Goal: Information Seeking & Learning: Learn about a topic

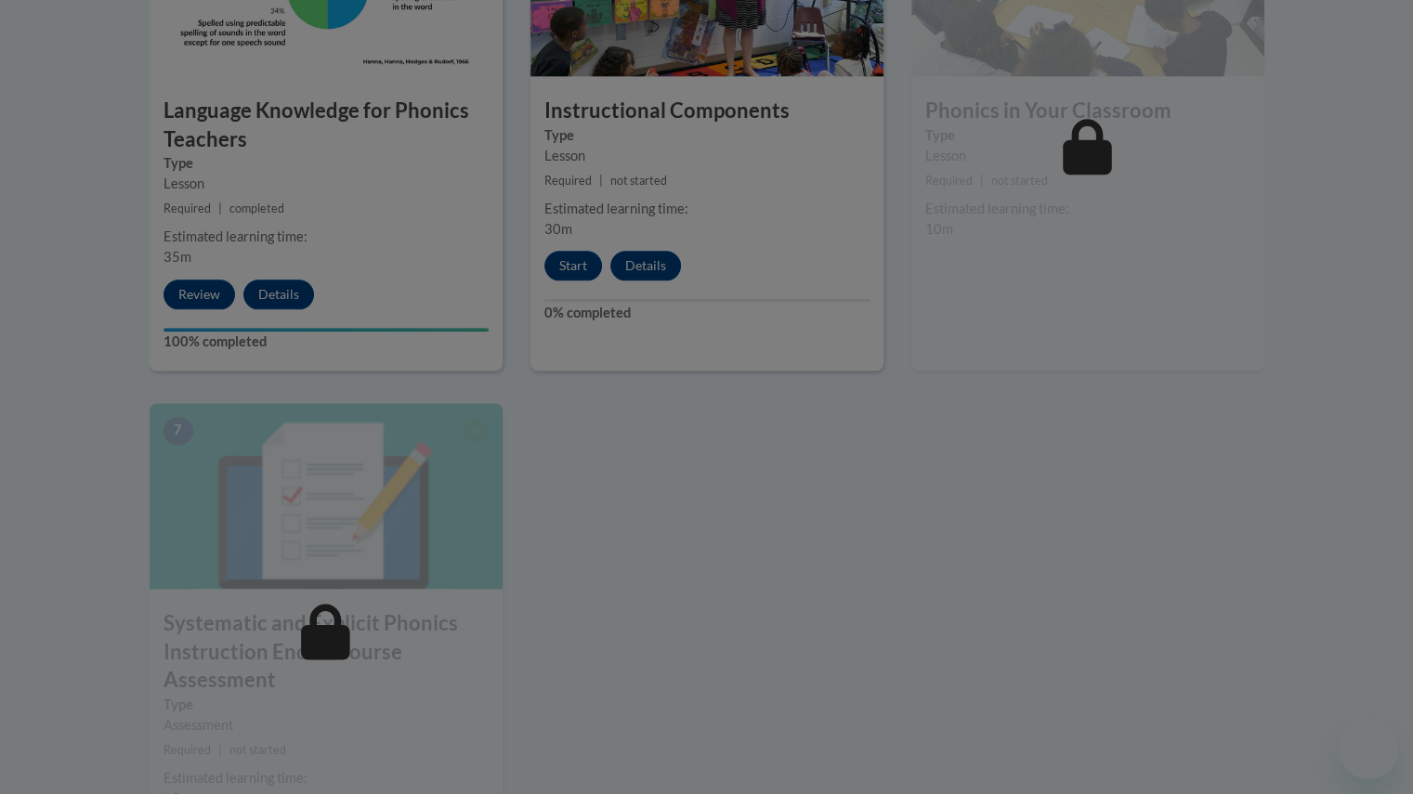
scroll to position [1173, 0]
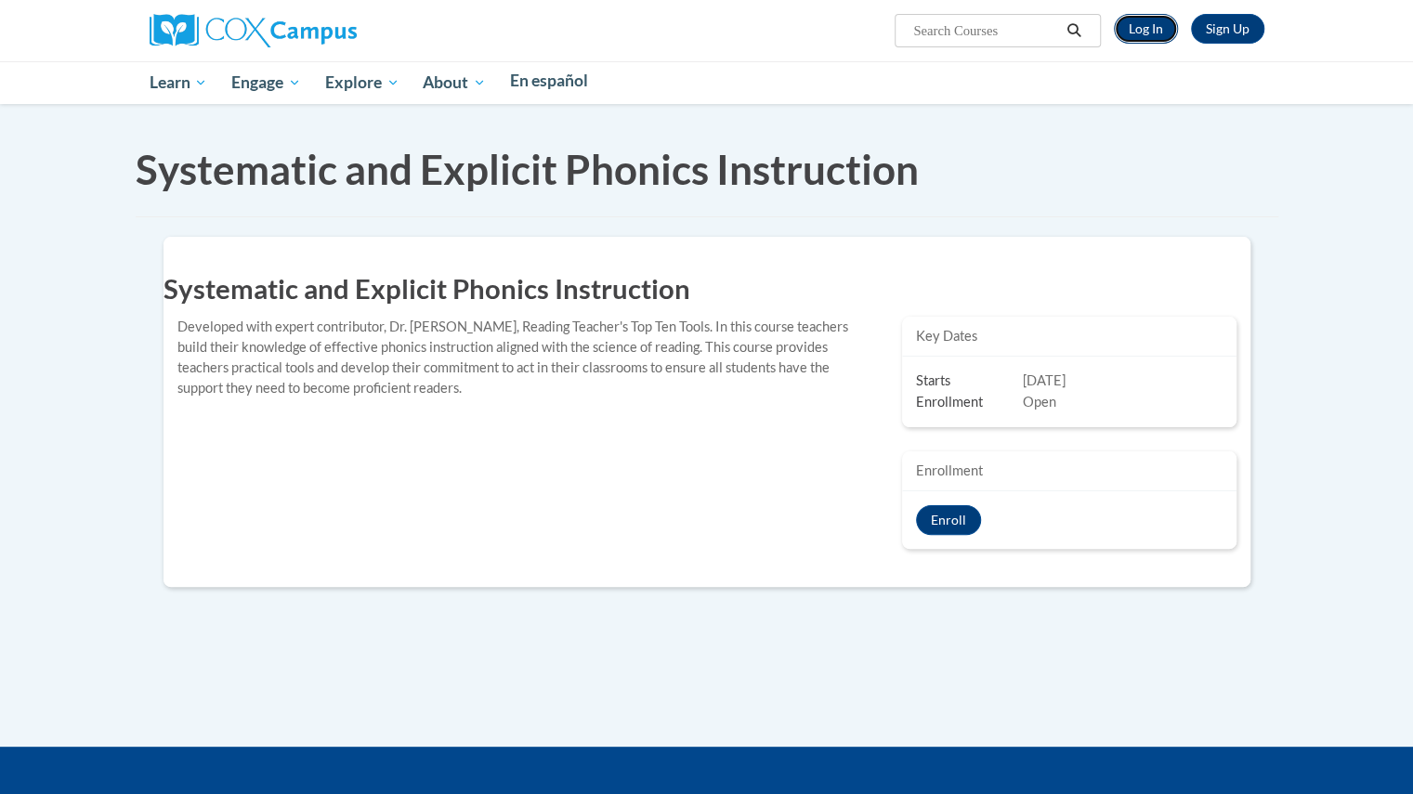
click at [1137, 32] on link "Log In" at bounding box center [1146, 29] width 64 height 30
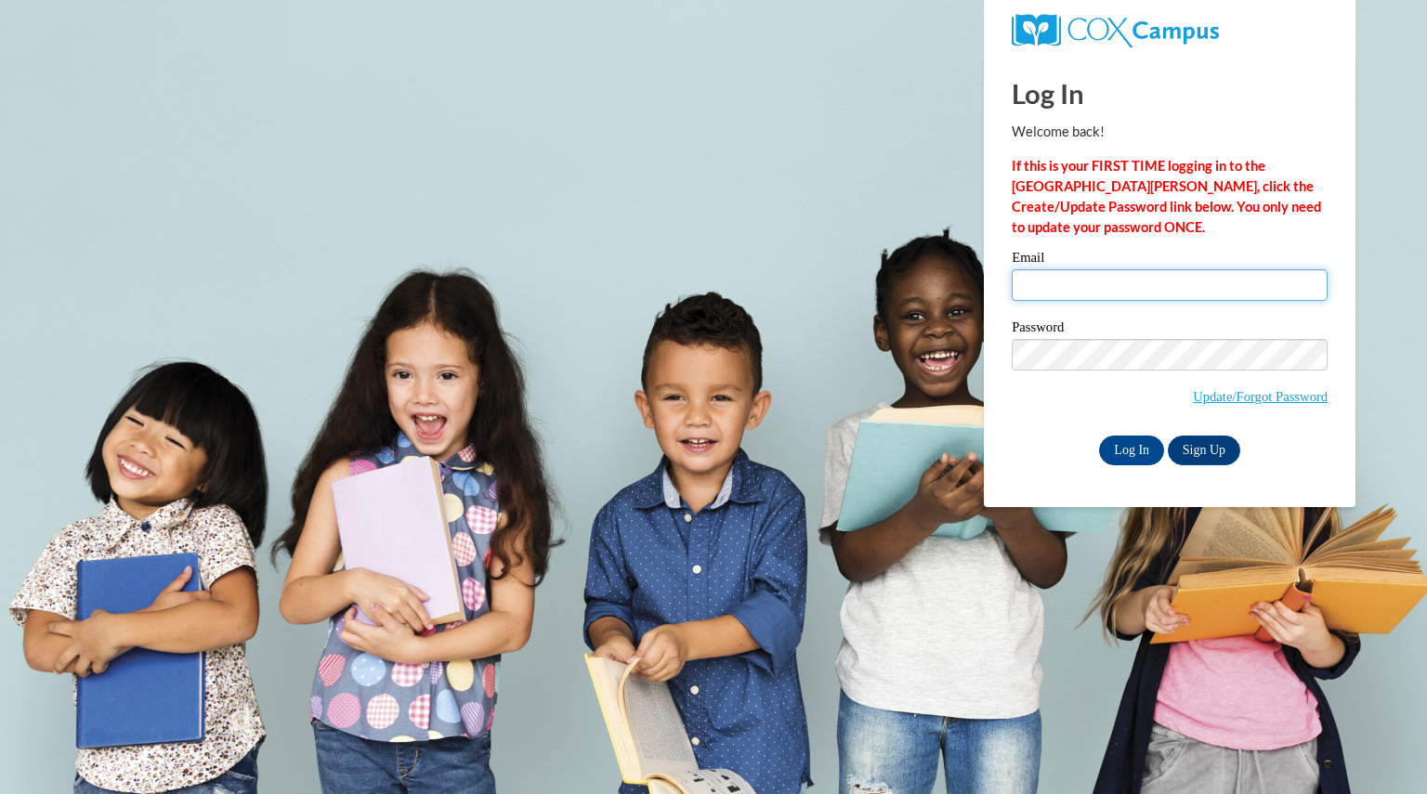
click at [1079, 269] on input "Email" at bounding box center [1170, 285] width 316 height 32
type input "garrettbrooke@aasd.k12.wi.us"
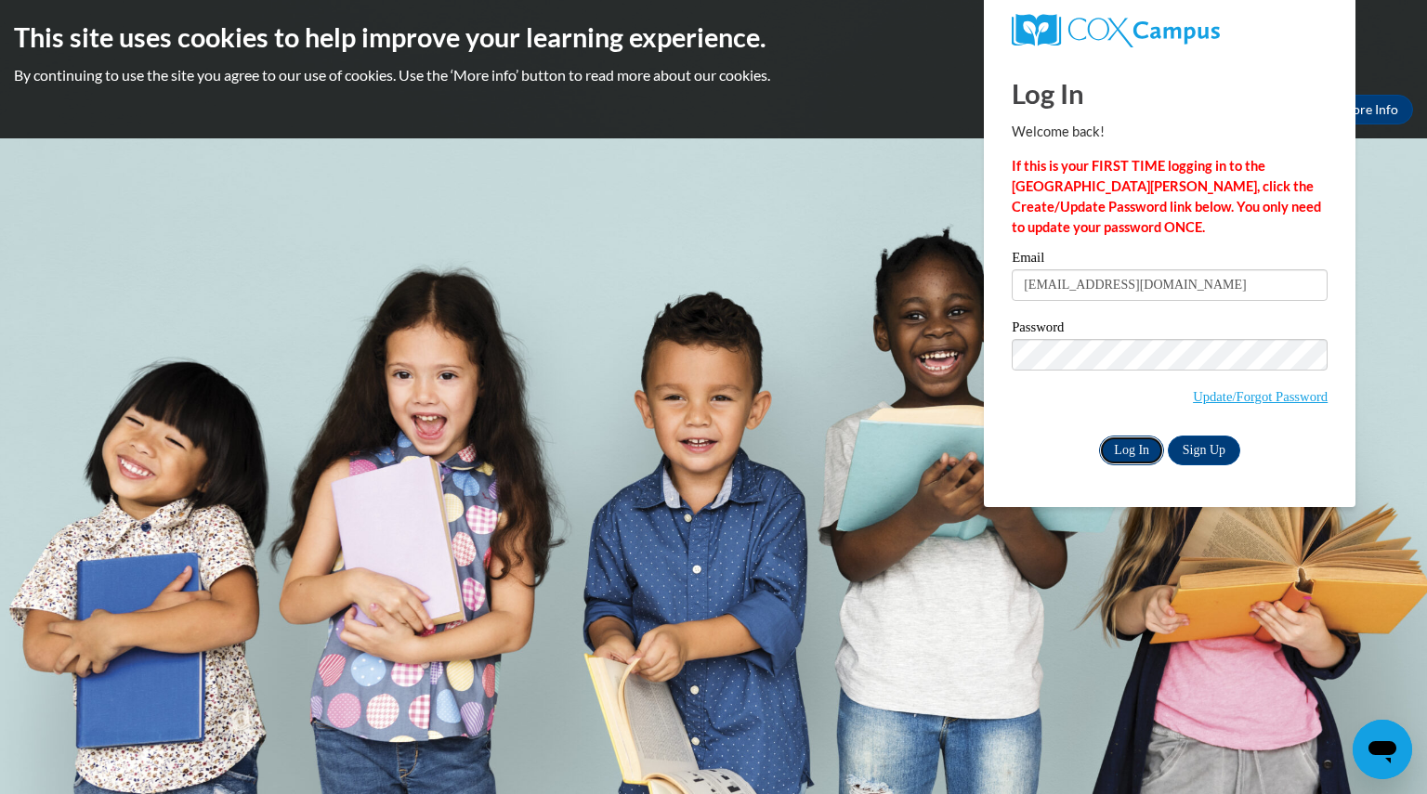
click at [1136, 436] on input "Log In" at bounding box center [1131, 451] width 65 height 30
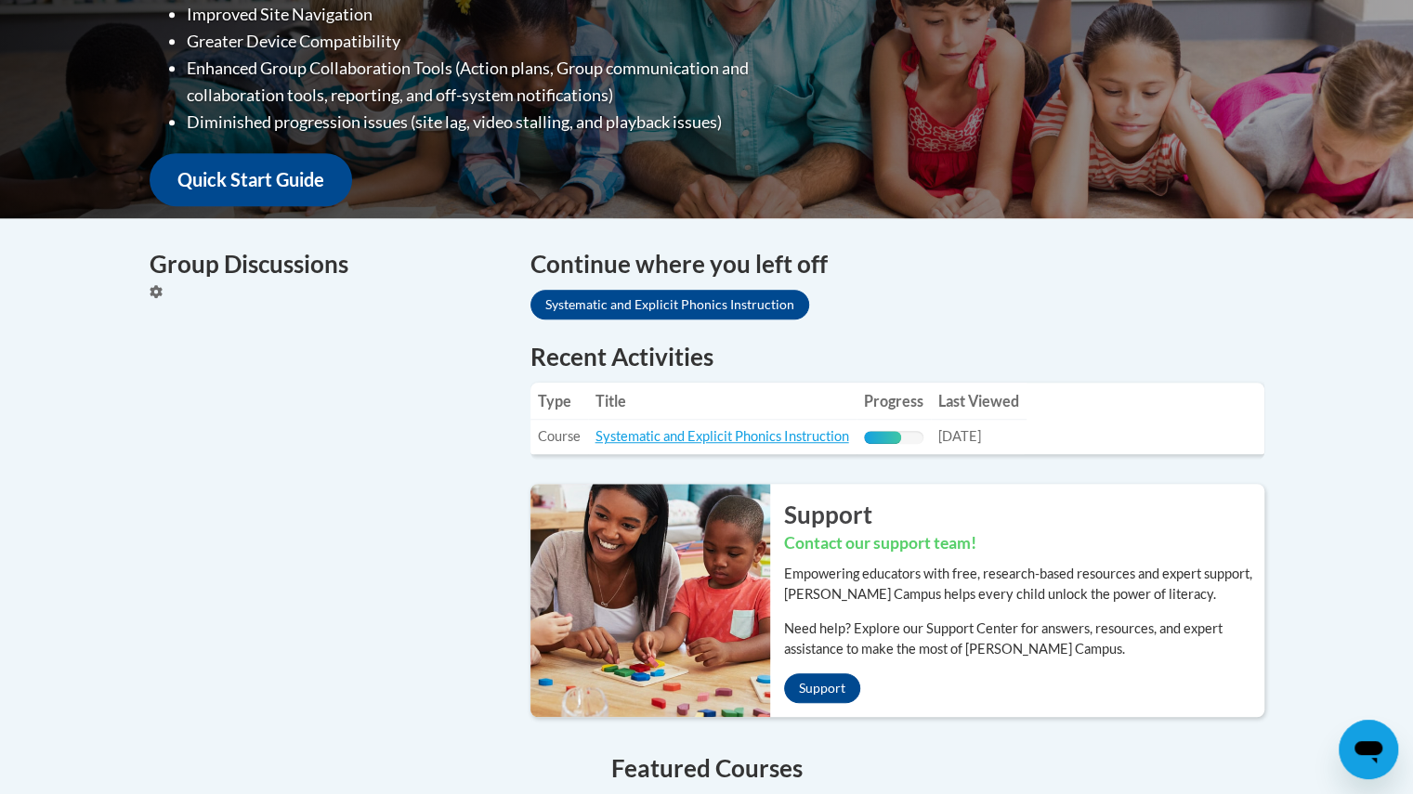
scroll to position [577, 0]
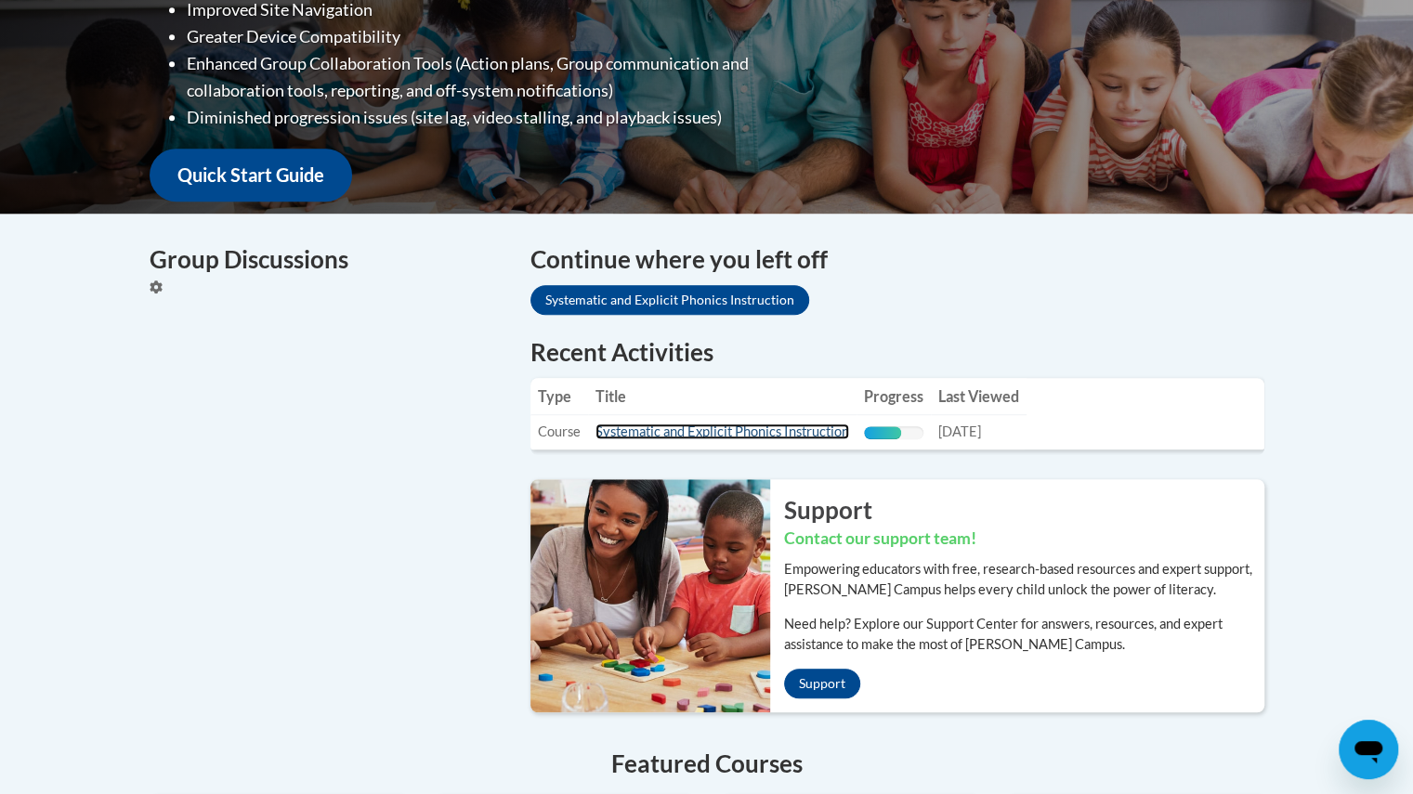
click at [700, 427] on link "Systematic and Explicit Phonics Instruction" at bounding box center [723, 432] width 254 height 16
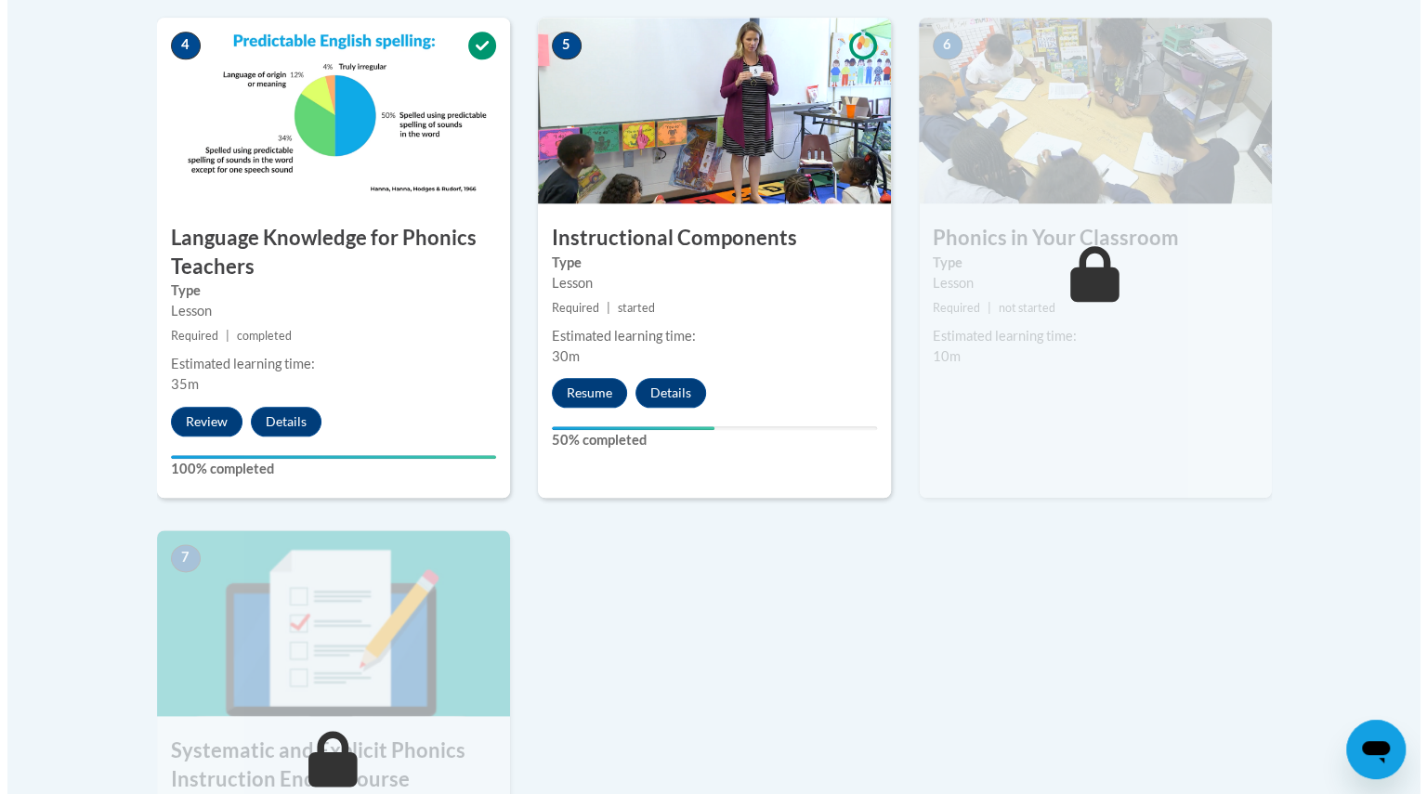
scroll to position [1093, 0]
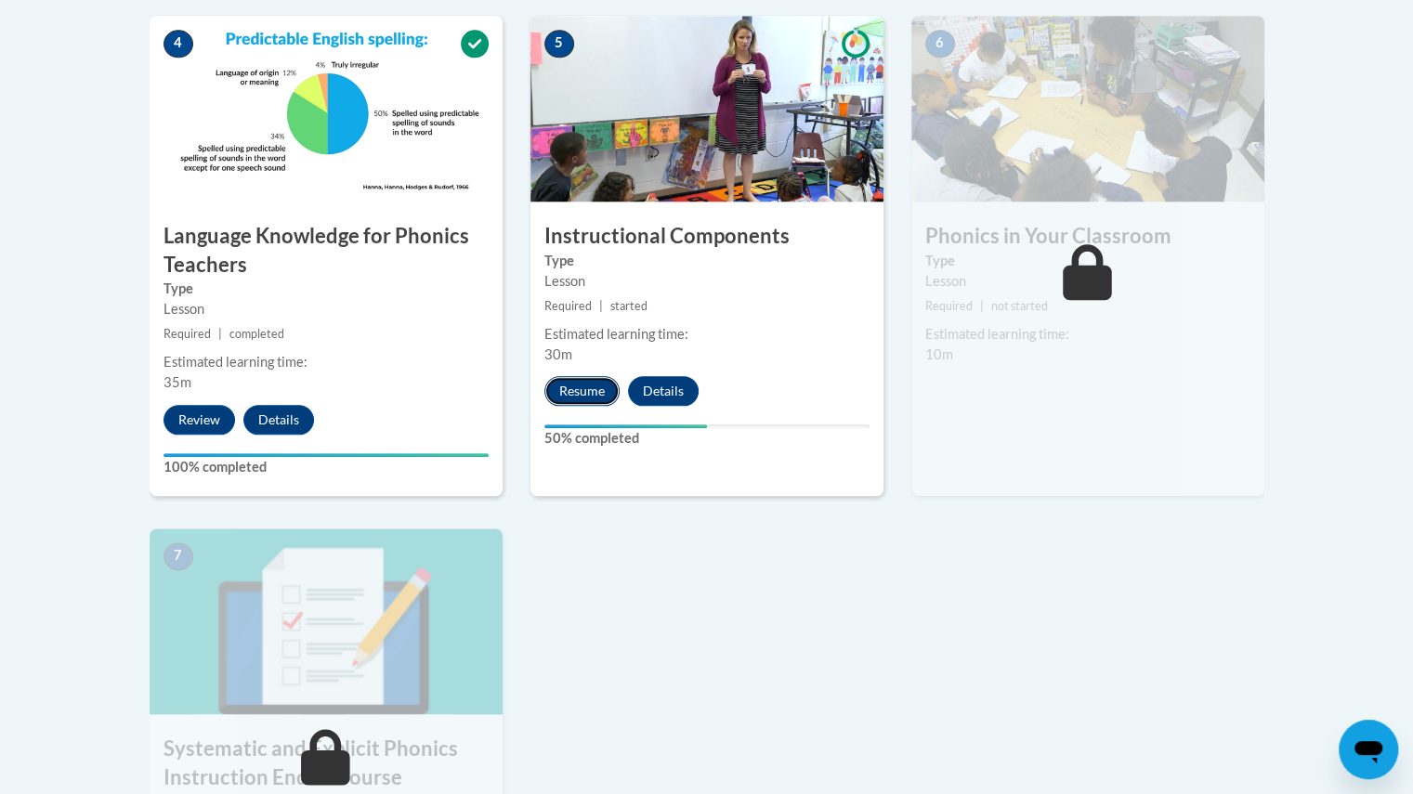
click at [588, 393] on button "Resume" at bounding box center [581, 391] width 75 height 30
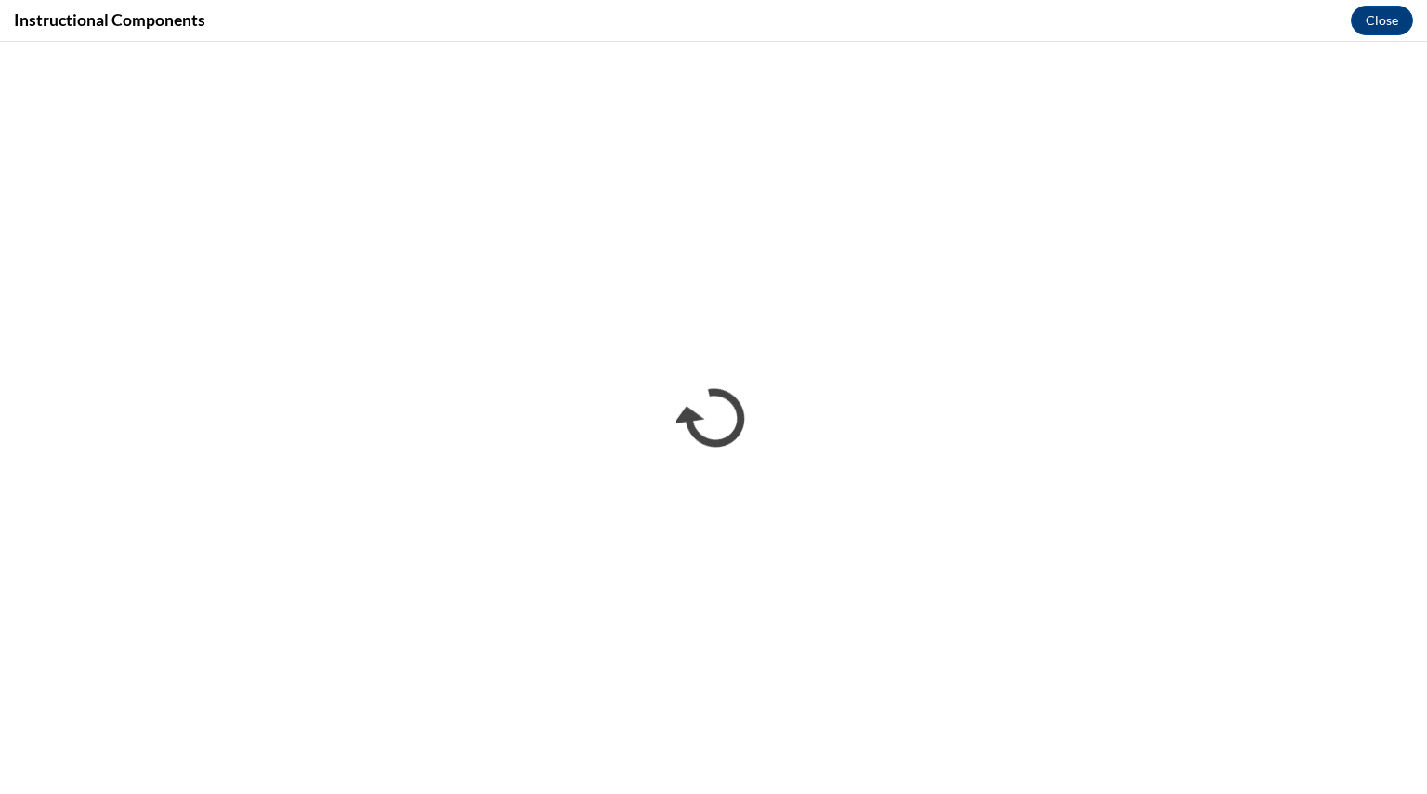
scroll to position [0, 0]
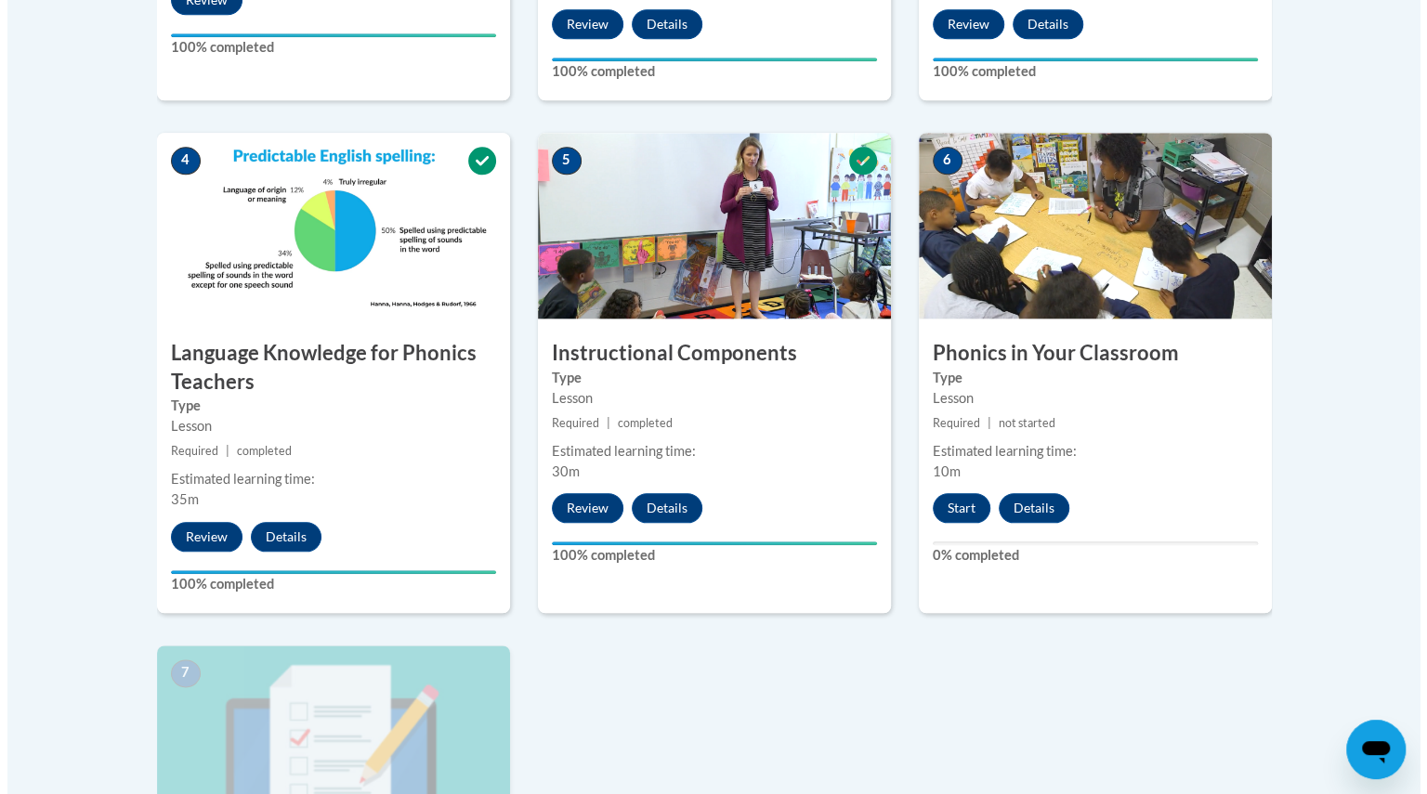
scroll to position [977, 0]
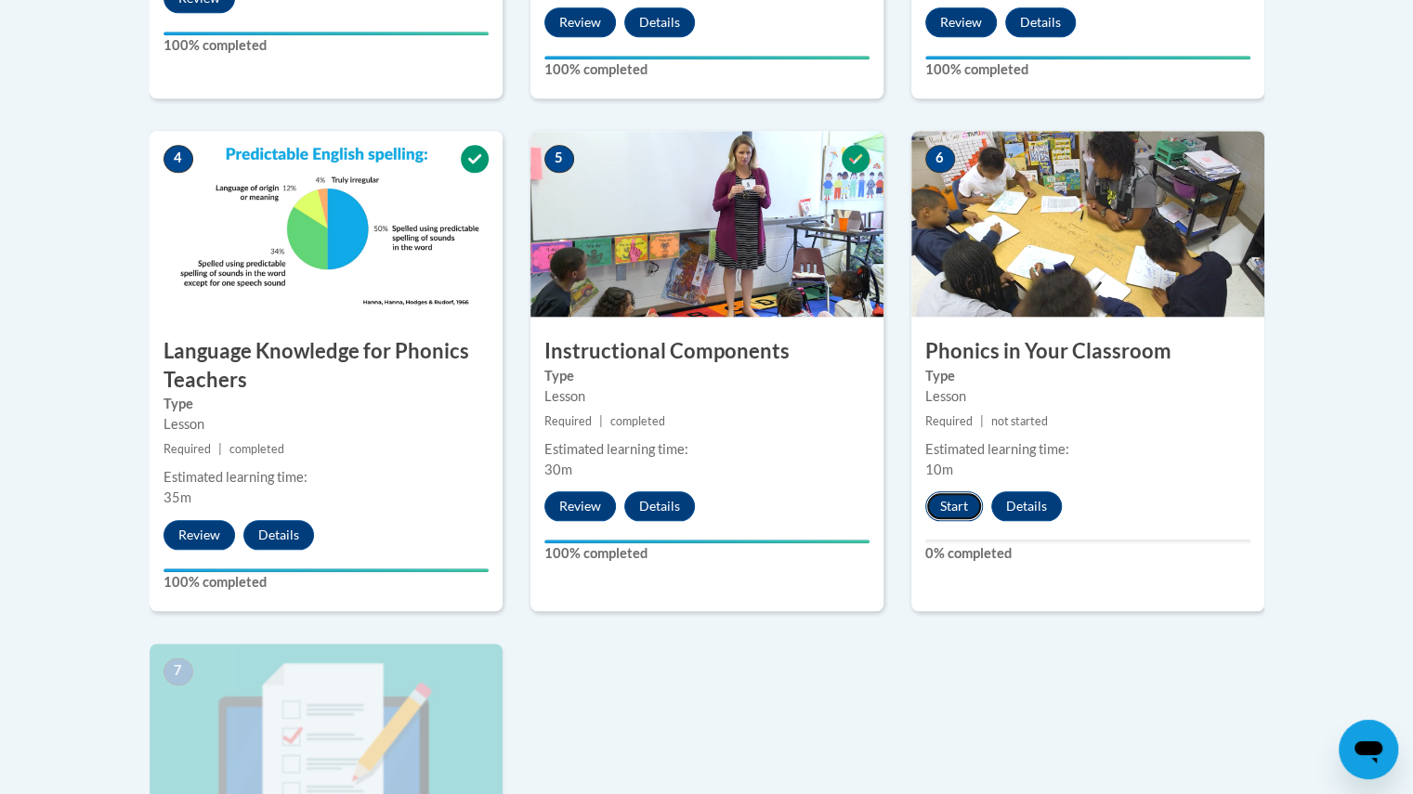
click at [954, 491] on button "Start" at bounding box center [954, 506] width 58 height 30
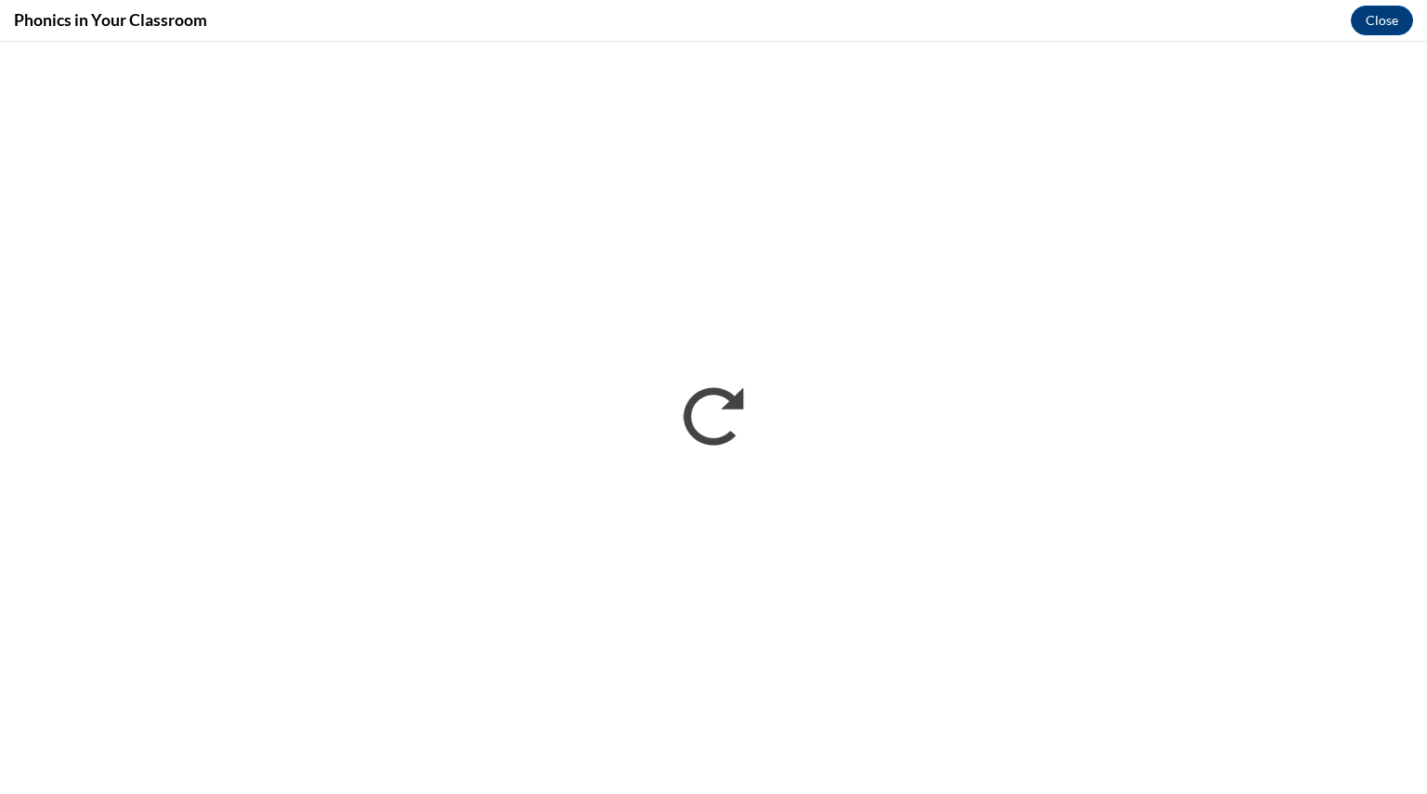
scroll to position [0, 0]
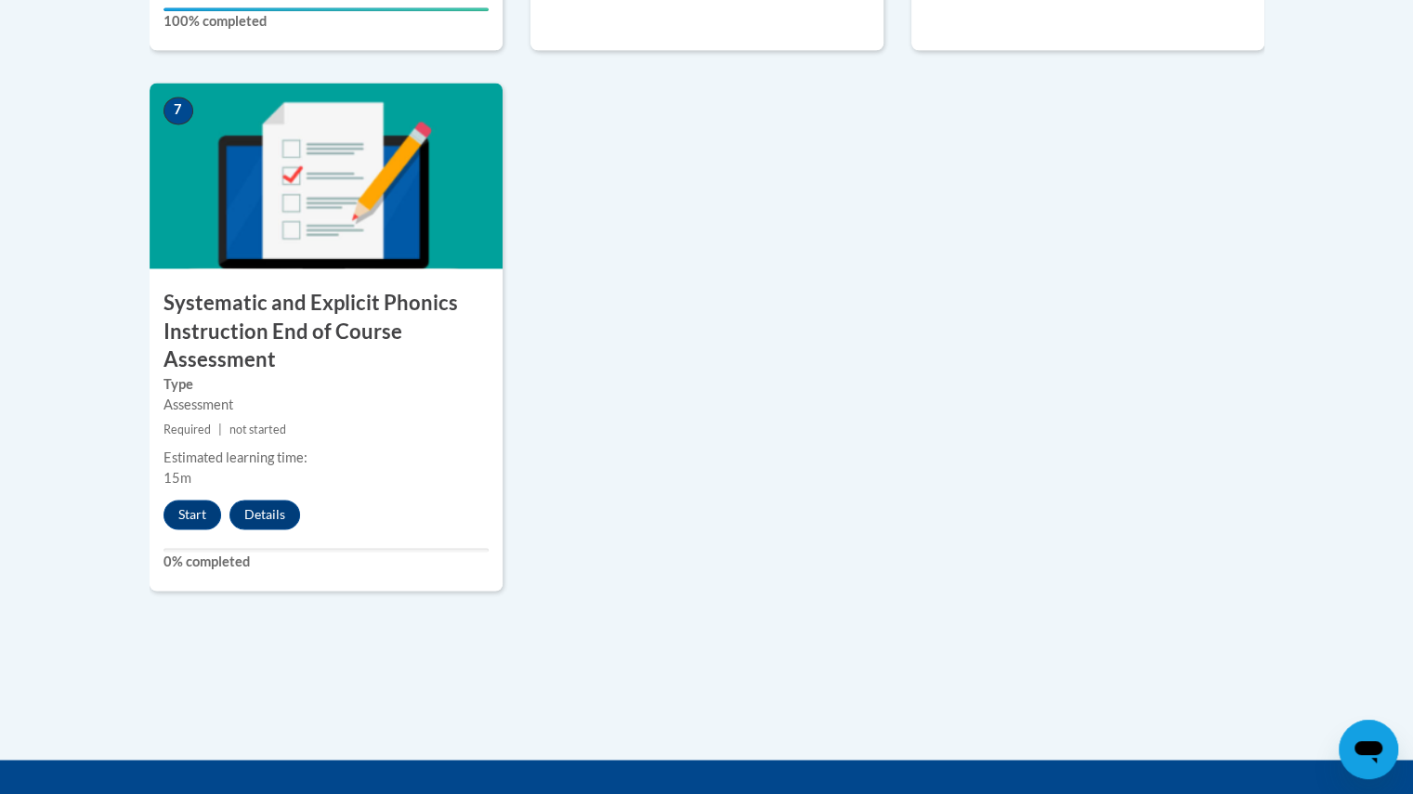
scroll to position [1537, 0]
